Goal: Information Seeking & Learning: Learn about a topic

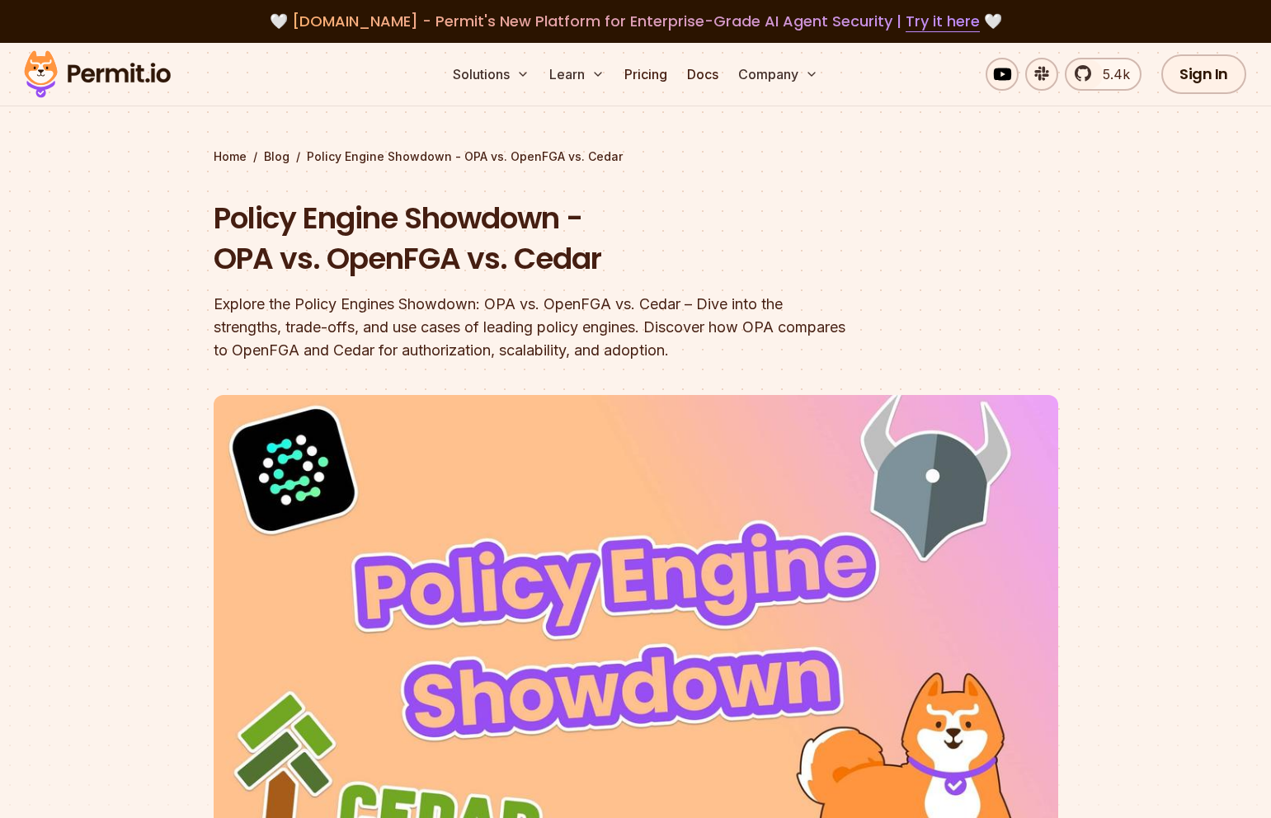
click at [1101, 250] on section "Home / Blog / Policy Engine Showdown - OPA vs. OpenFGA vs. Cedar Policy Engine …" at bounding box center [635, 520] width 1271 height 955
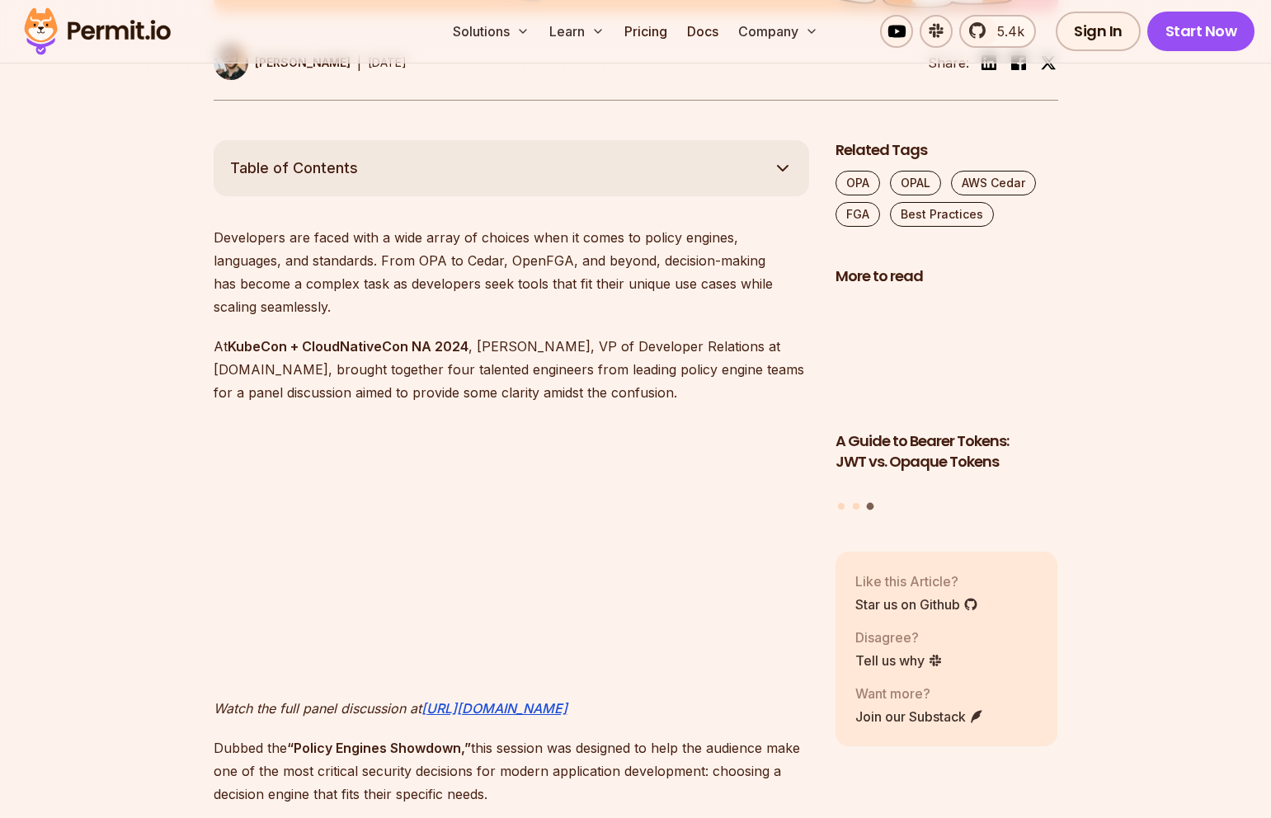
scroll to position [864, 0]
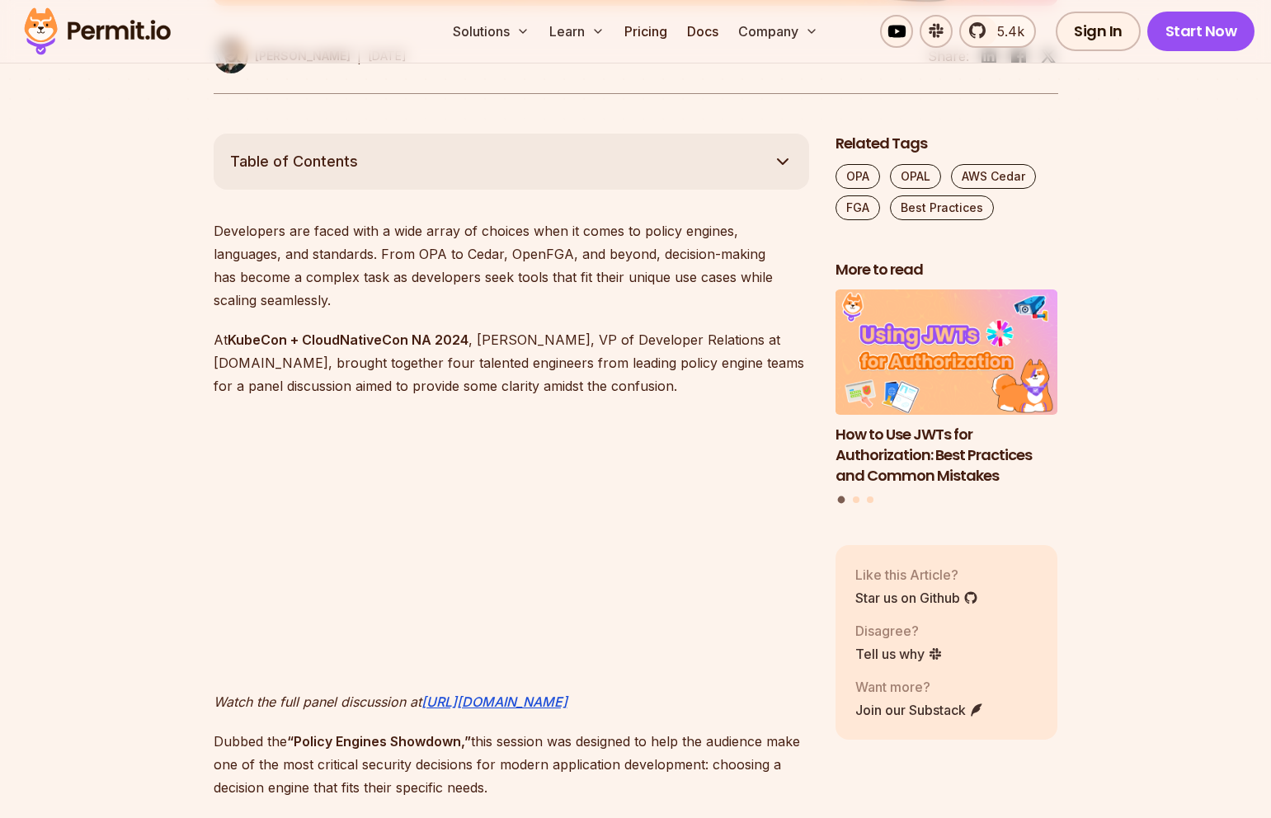
click at [454, 253] on p "Developers are faced with a wide array of choices when it comes to policy engin…" at bounding box center [511, 265] width 595 height 92
copy p "OpenFGA"
click at [473, 251] on p "Developers are faced with a wide array of choices when it comes to policy engin…" at bounding box center [511, 265] width 595 height 92
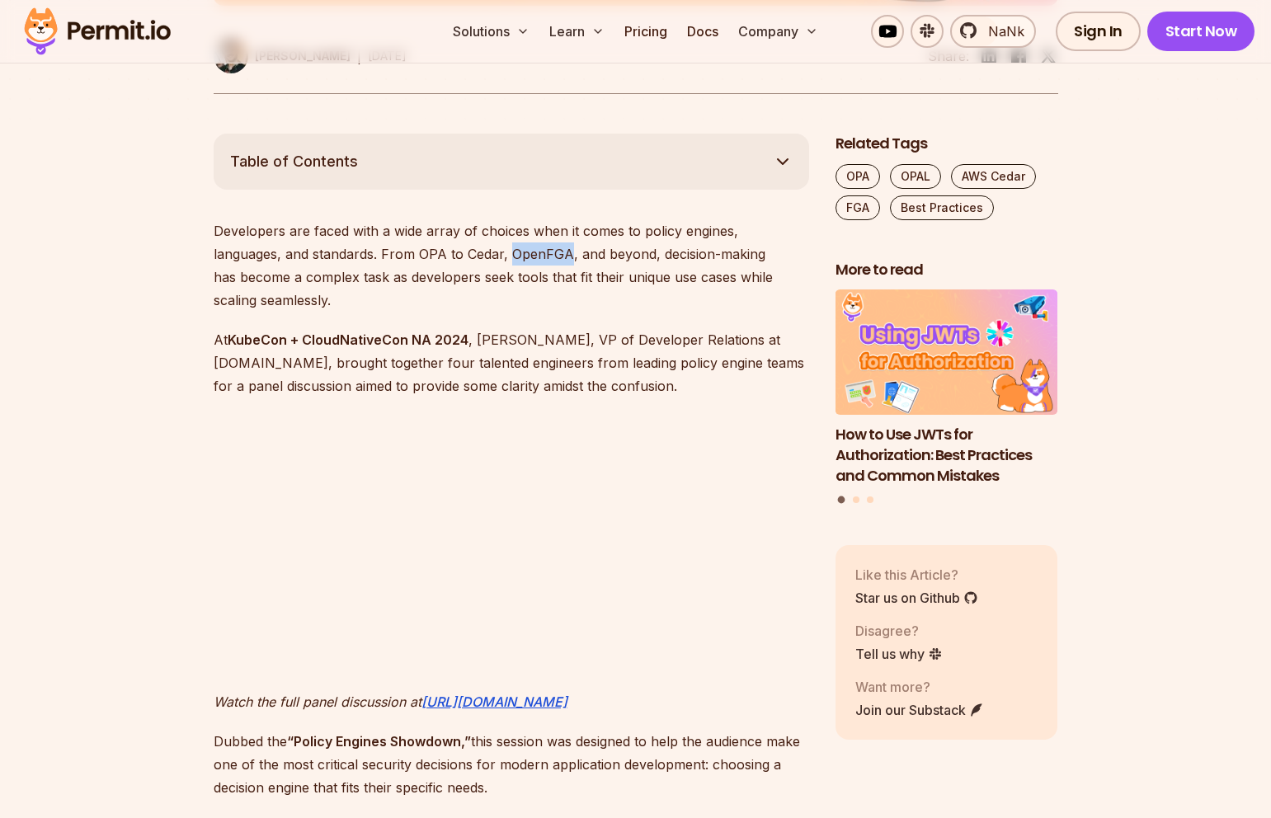
copy p "OpenFGA"
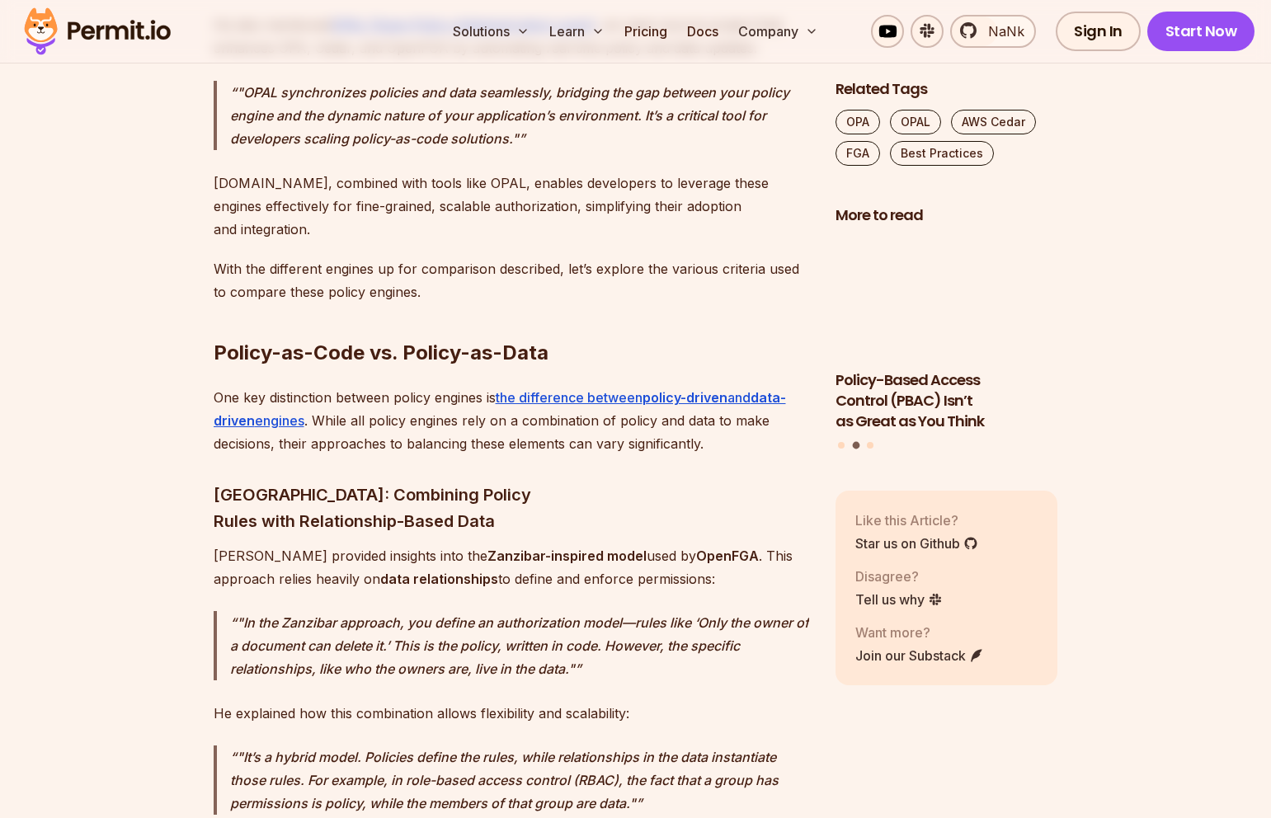
scroll to position [4158, 0]
